Goal: Task Accomplishment & Management: Use online tool/utility

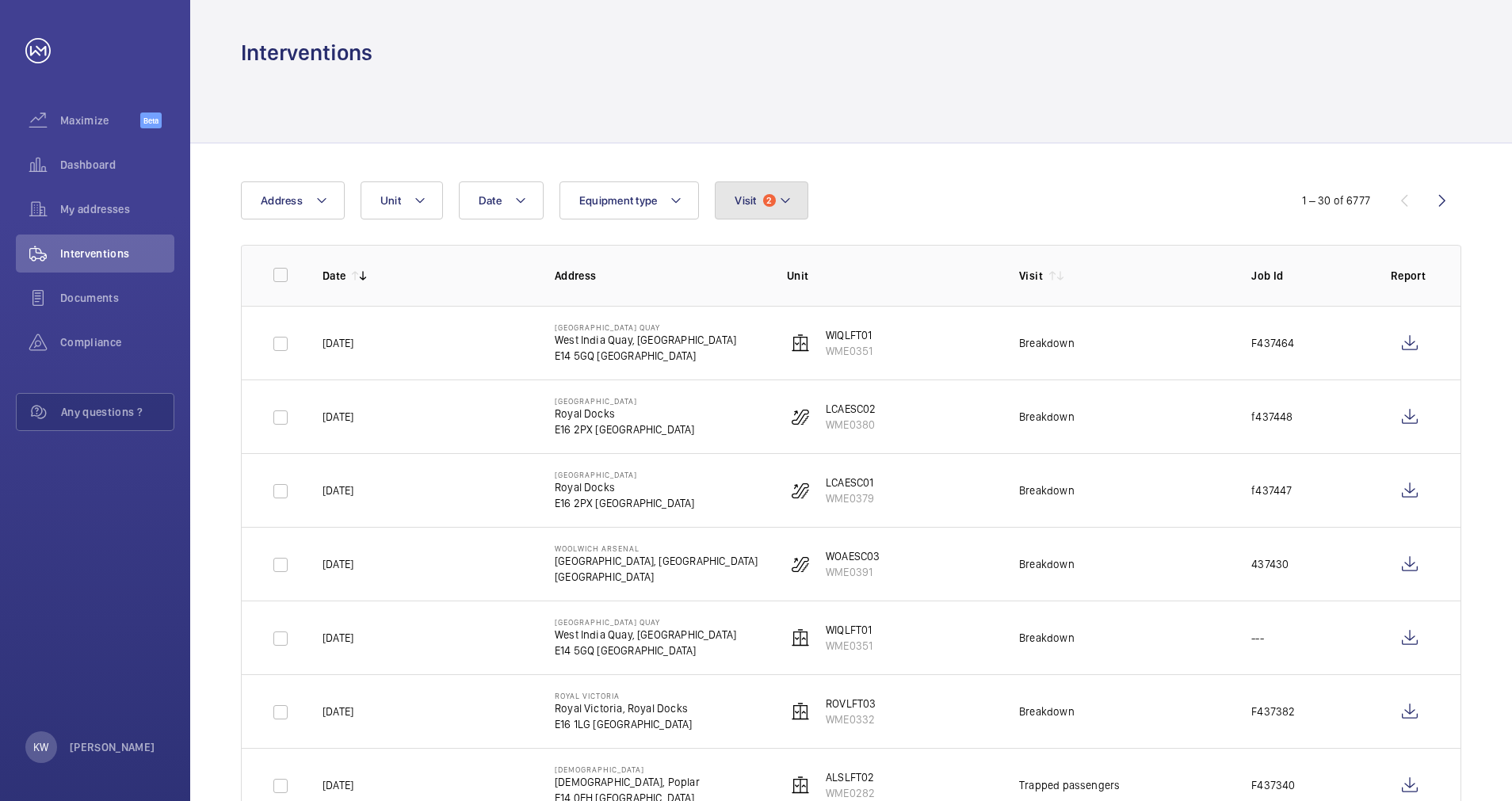
click at [747, 214] on button "Visit 2" at bounding box center [761, 200] width 93 height 39
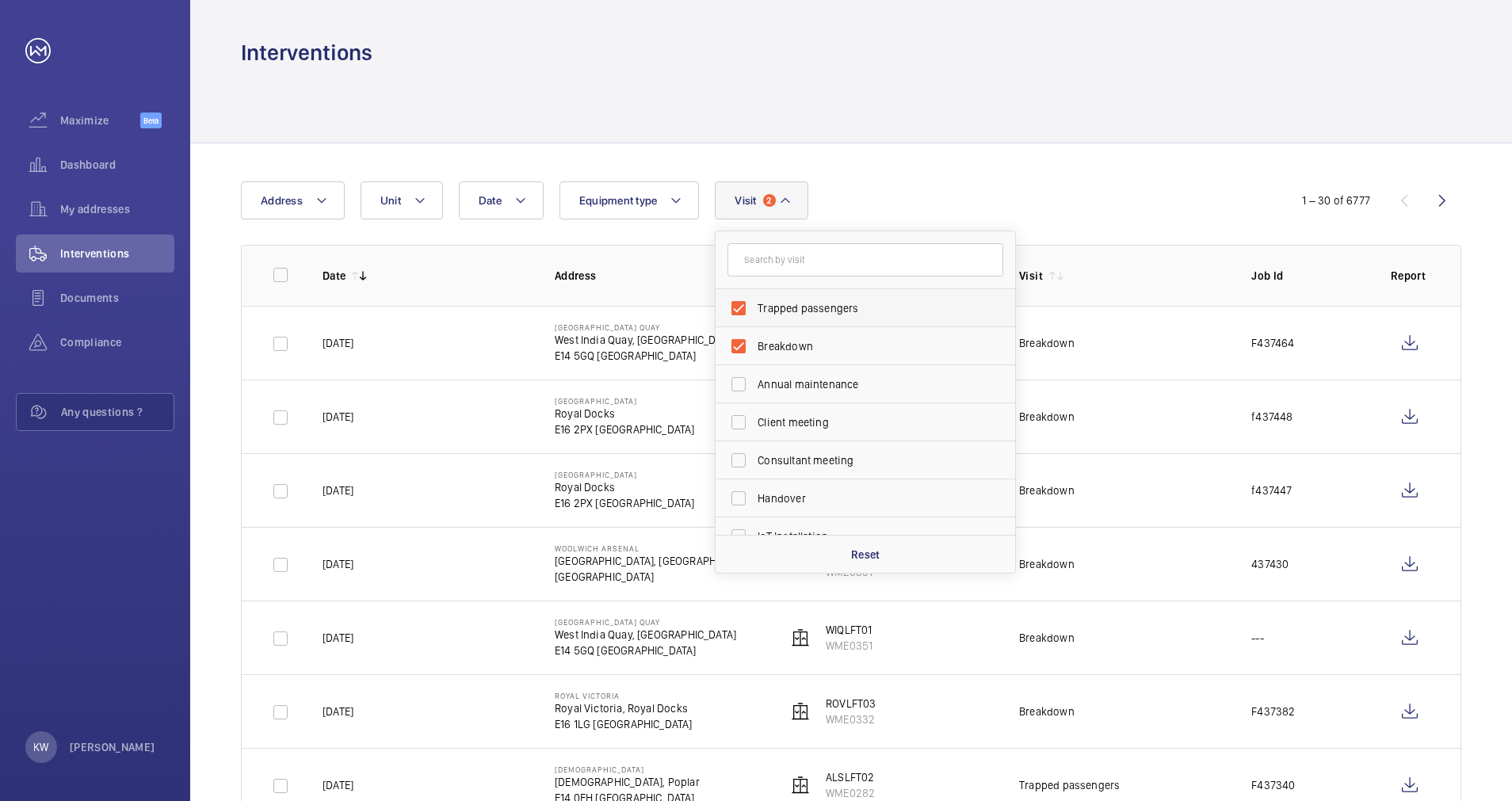
click at [763, 309] on span "Trapped passengers" at bounding box center [867, 308] width 218 height 16
click at [754, 309] on input "Trapped passengers" at bounding box center [739, 308] width 32 height 32
checkbox input "false"
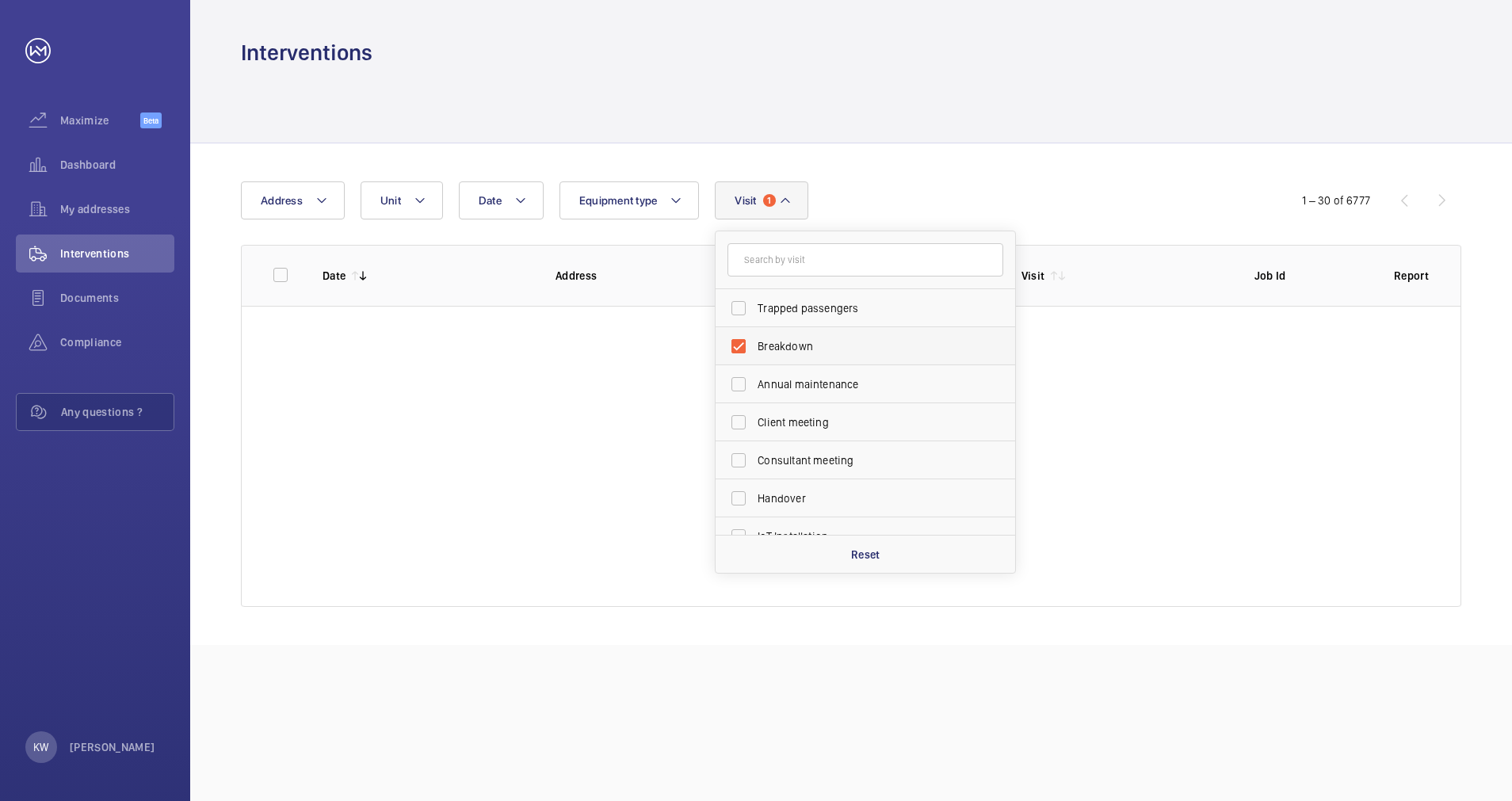
click at [772, 343] on span "Breakdown" at bounding box center [867, 346] width 218 height 16
click at [754, 343] on input "Breakdown" at bounding box center [739, 347] width 32 height 32
checkbox input "false"
click at [886, 180] on div "Date Address Unit Equipment type Visit Trapped passengers Breakdown Annual main…" at bounding box center [852, 394] width 1322 height 501
